Goal: Task Accomplishment & Management: Manage account settings

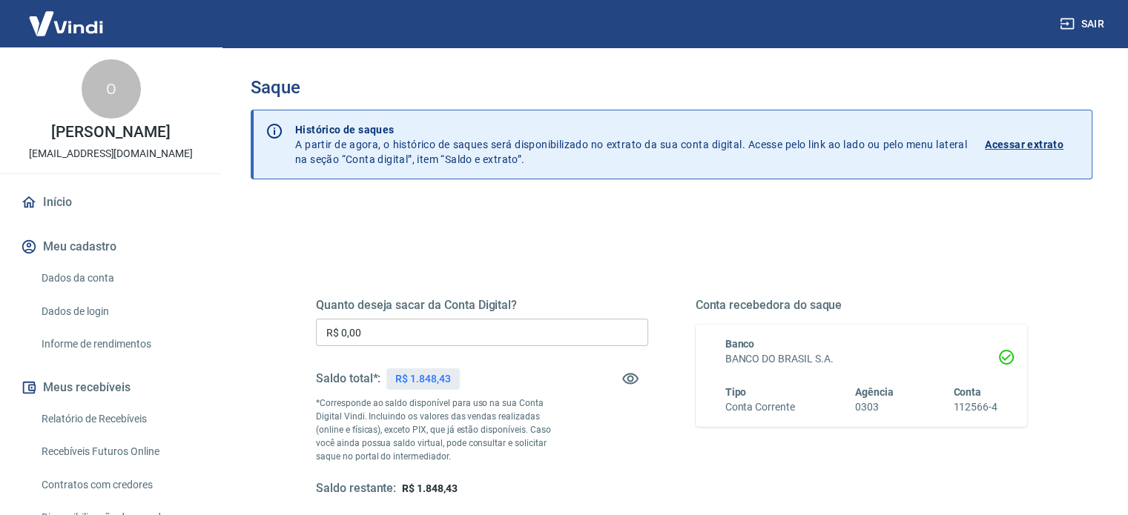
drag, startPoint x: 501, startPoint y: 317, endPoint x: 292, endPoint y: 324, distance: 209.2
click at [292, 324] on div "Quanto deseja sacar da Conta Digital? R$ 0,00 ​ Saldo total*: R$ 1.848,43 *Corr…" at bounding box center [671, 405] width 782 height 345
drag, startPoint x: 403, startPoint y: 328, endPoint x: 340, endPoint y: 327, distance: 63.0
click at [341, 327] on input "R$ 0,00" at bounding box center [482, 332] width 332 height 27
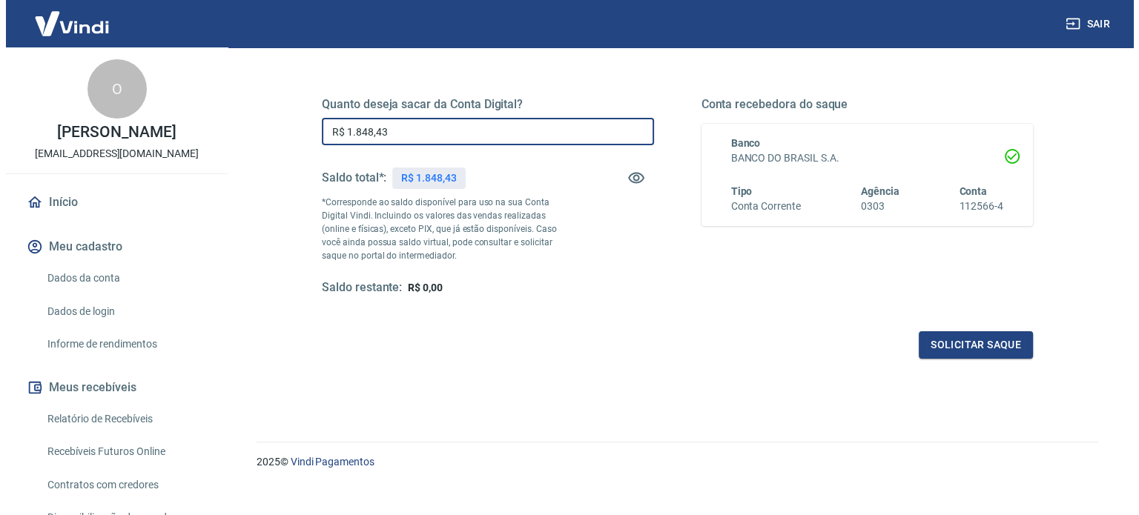
scroll to position [216, 0]
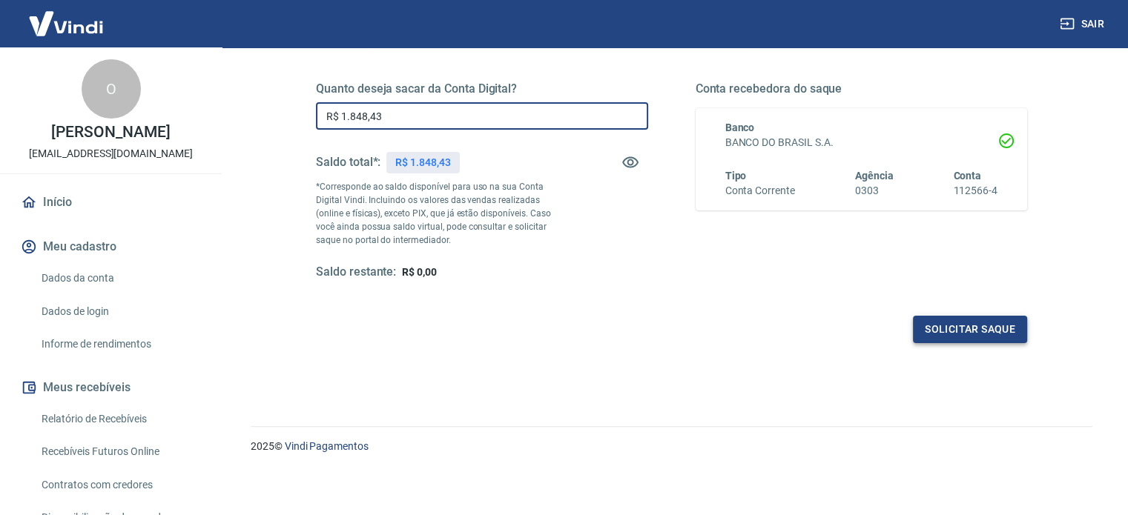
type input "R$ 1.848,43"
click at [936, 329] on button "Solicitar saque" at bounding box center [970, 329] width 114 height 27
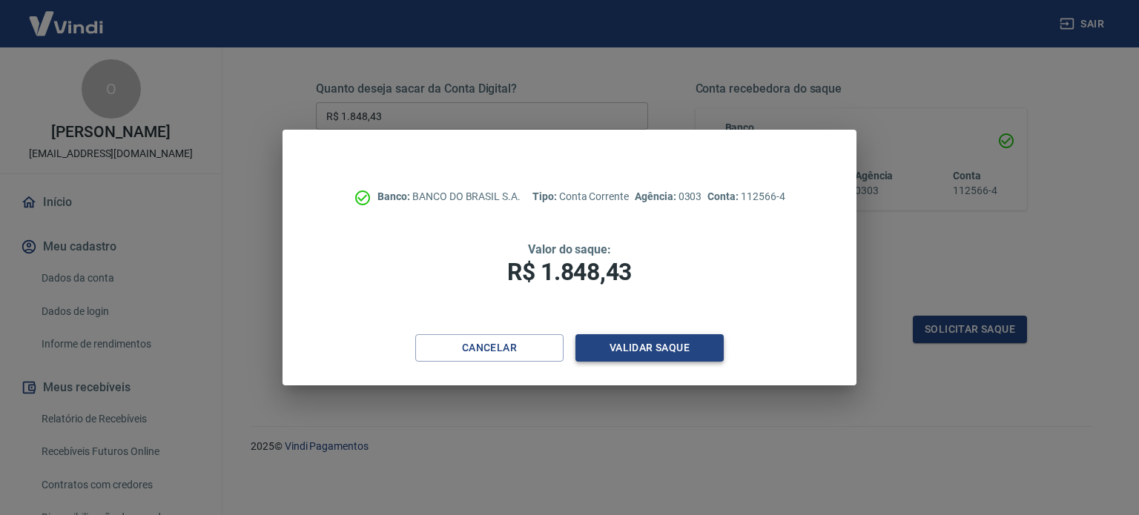
click at [635, 343] on button "Validar saque" at bounding box center [649, 347] width 148 height 27
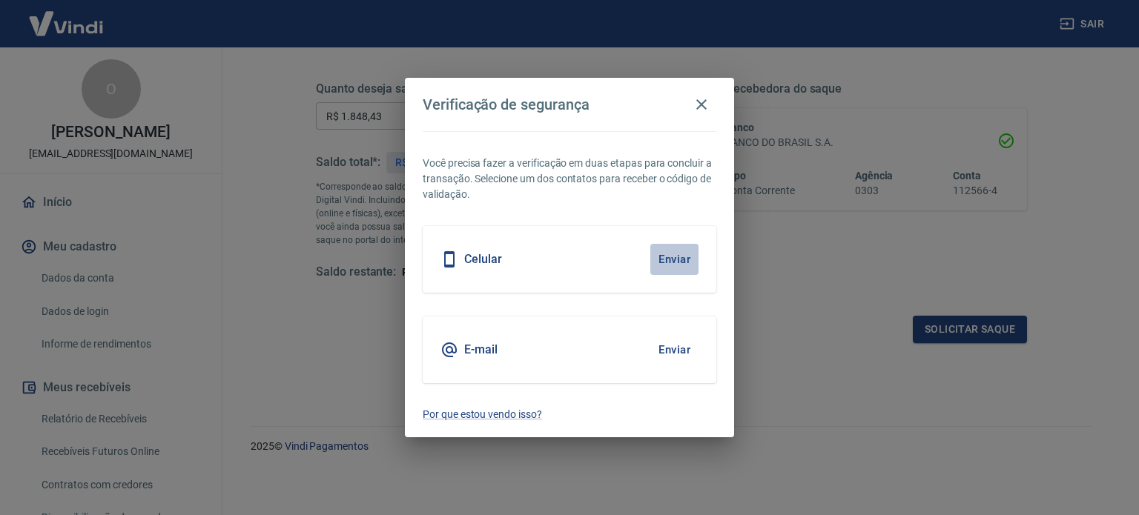
click at [672, 253] on button "Enviar" at bounding box center [674, 259] width 48 height 31
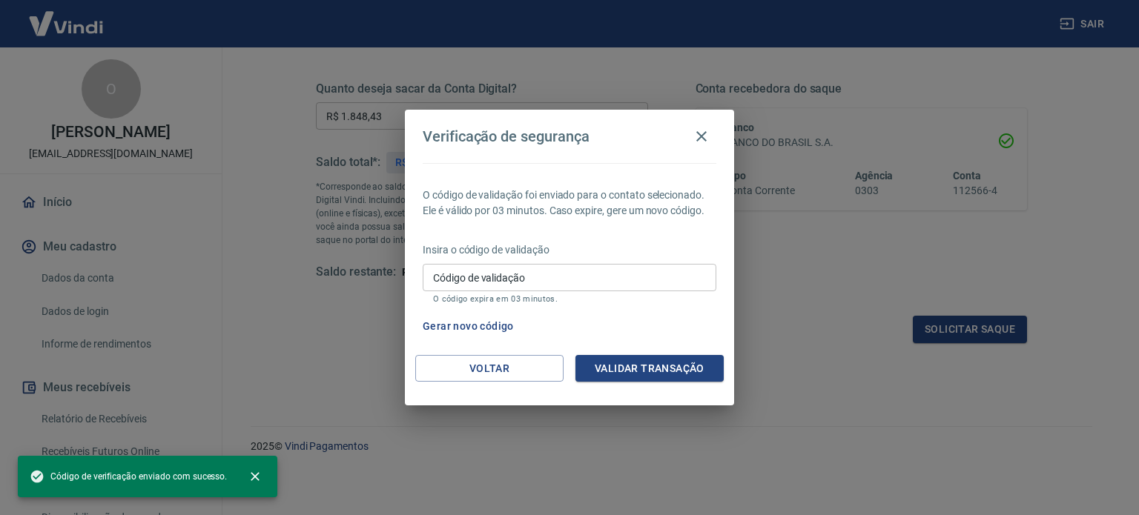
click at [533, 280] on input "Código de validação" at bounding box center [570, 277] width 294 height 27
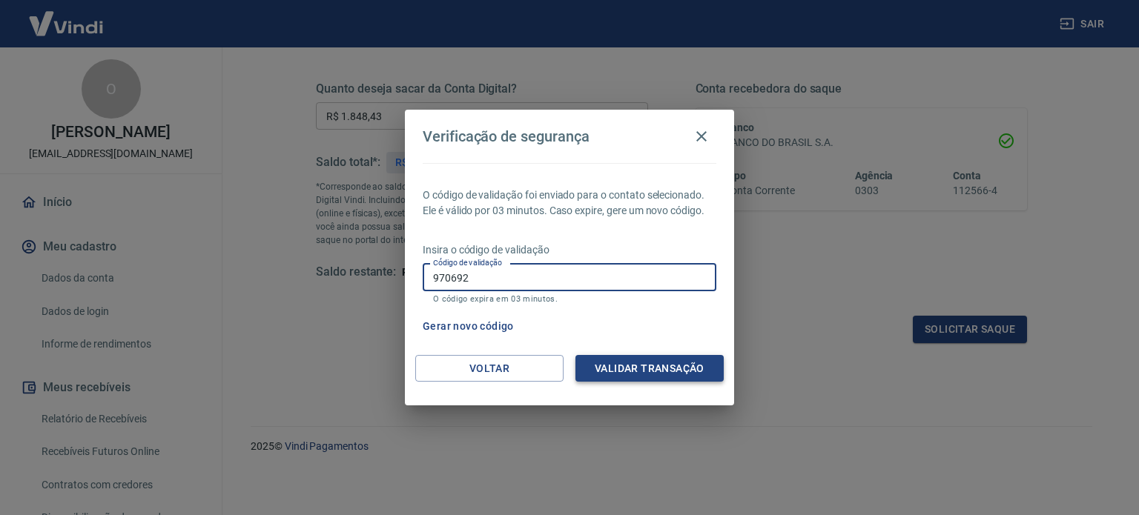
type input "970692"
click at [641, 364] on button "Validar transação" at bounding box center [649, 368] width 148 height 27
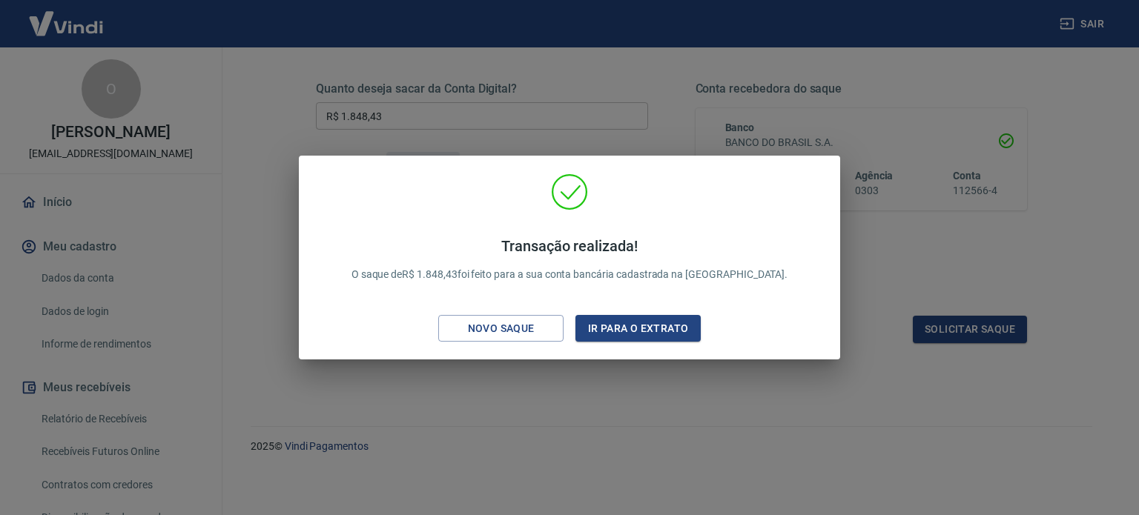
click at [647, 380] on div "Transação realizada! O saque de R$ 1.848,43 foi feito para a sua conta bancária…" at bounding box center [569, 257] width 1139 height 515
